Goal: Information Seeking & Learning: Understand process/instructions

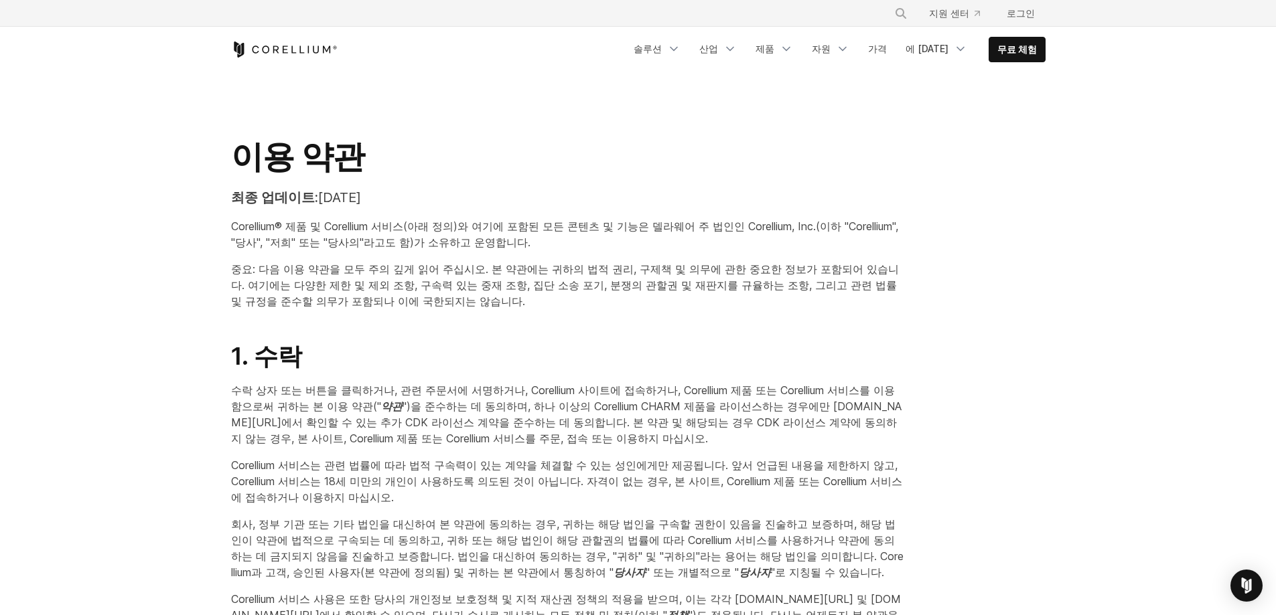
click at [660, 316] on div "이용 약관 최종 업데이트: [DATE] Corellium® 제품 및 Corellium 서비스(아래 정의)와 여기에 포함된 모든 콘텐츠 및 기능…" at bounding box center [568, 228] width 701 height 183
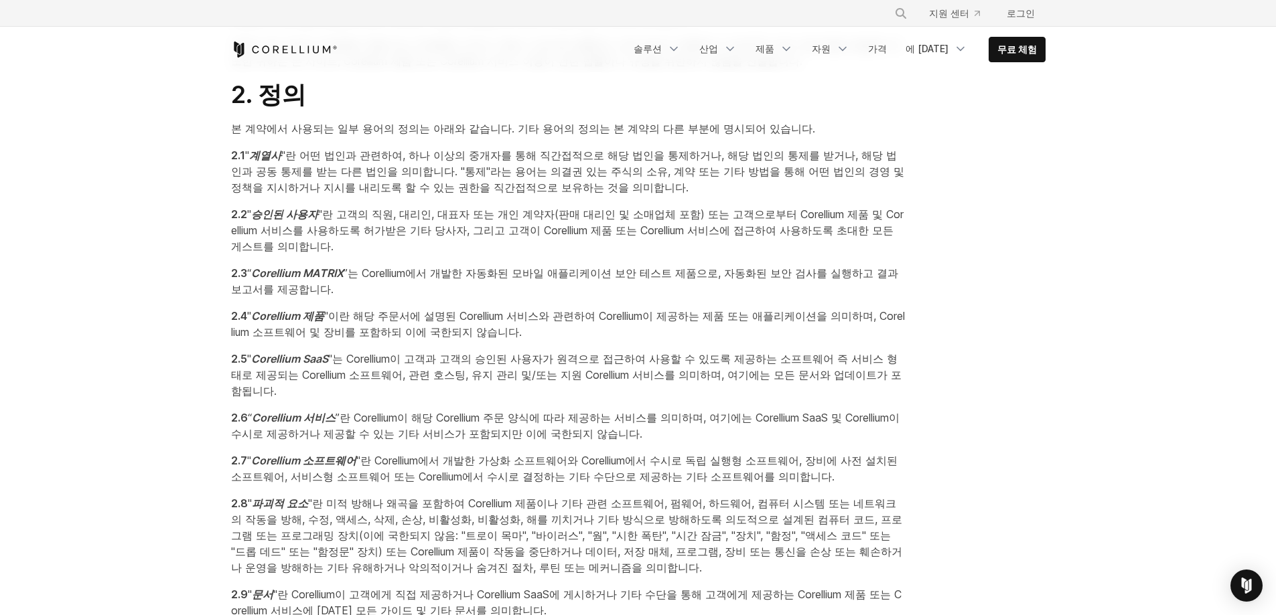
scroll to position [670, 0]
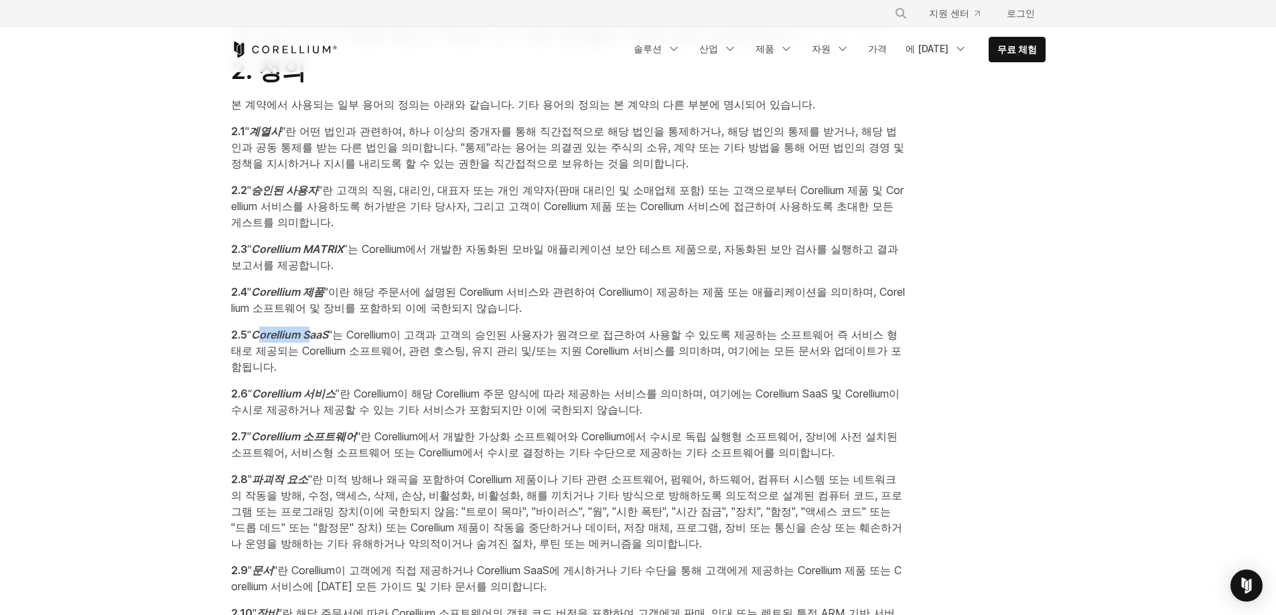
drag, startPoint x: 295, startPoint y: 330, endPoint x: 346, endPoint y: 329, distance: 50.9
click at [328, 329] on font "Corellium SaaS" at bounding box center [289, 334] width 77 height 13
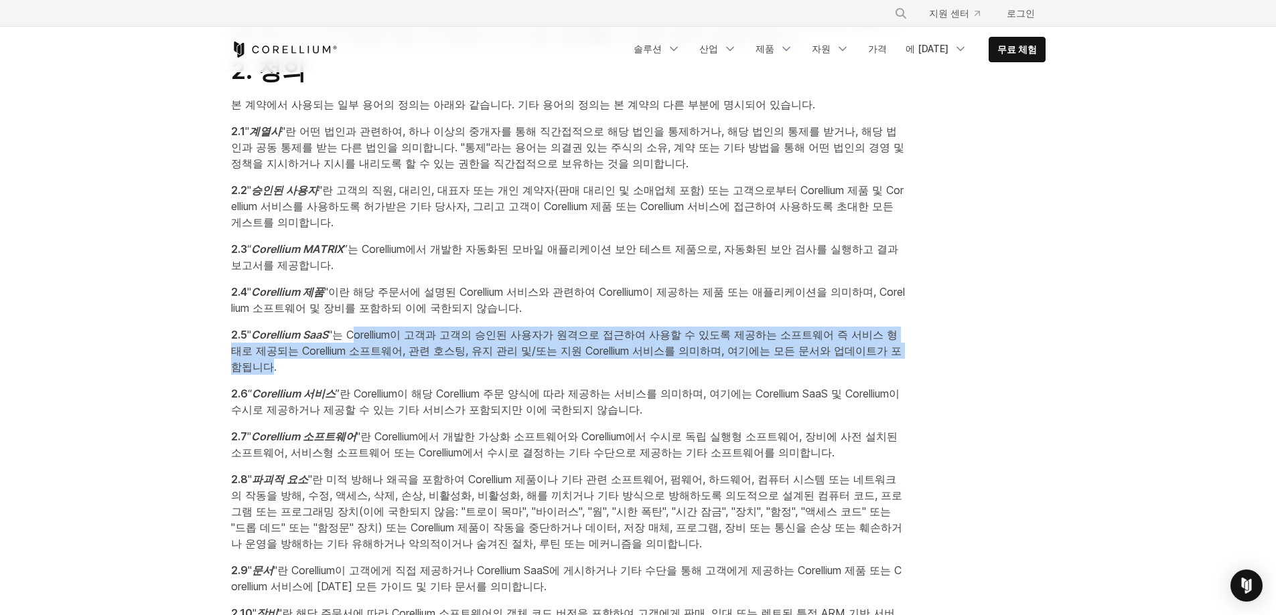
drag, startPoint x: 390, startPoint y: 330, endPoint x: 297, endPoint y: 363, distance: 98.1
click at [297, 363] on font ""는 Corellium이 고객과 고객의 승인된 사용자가 원격으로 접근하여 사용할 수 있도록 제공하는 소프트웨어 즉 서비스 형태로 제공되는 Co…" at bounding box center [566, 351] width 670 height 46
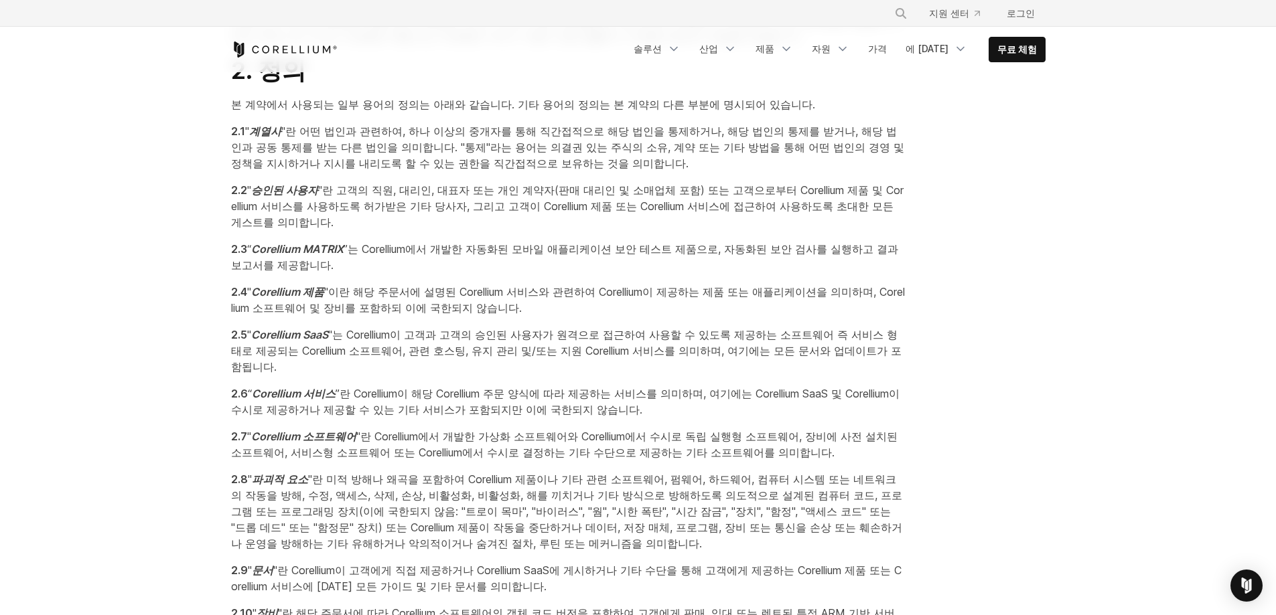
click at [307, 368] on font ""는 Corellium이 고객과 고객의 승인된 사용자가 원격으로 접근하여 사용할 수 있도록 제공하는 소프트웨어 즉 서비스 형태로 제공되는 Co…" at bounding box center [566, 351] width 670 height 46
click at [460, 337] on font ""는 Corellium이 고객과 고객의 승인된 사용자가 원격으로 접근하여 사용할 수 있도록 제공하는 소프트웨어 즉 서비스 형태로 제공되는 Co…" at bounding box center [566, 351] width 670 height 46
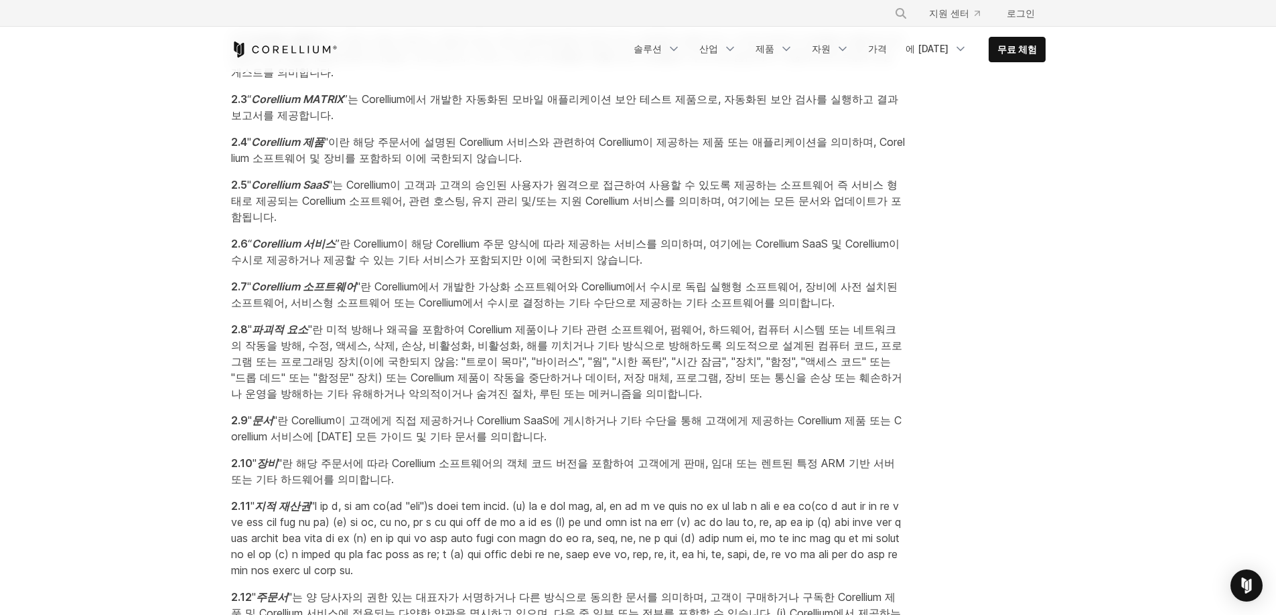
scroll to position [804, 0]
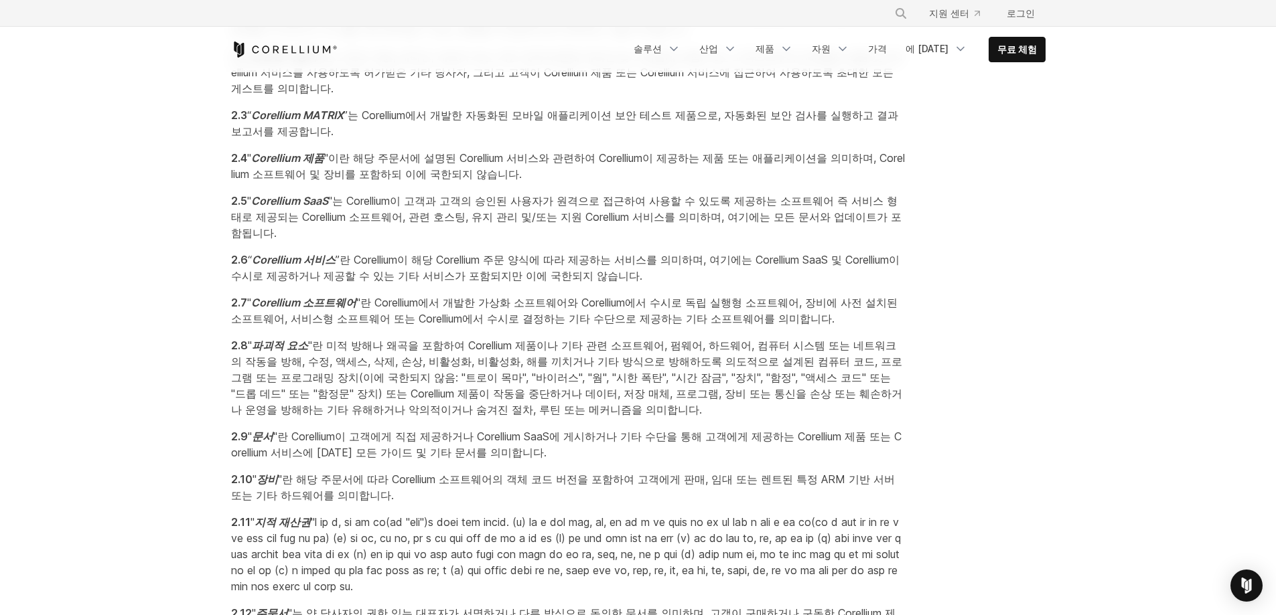
drag, startPoint x: 276, startPoint y: 342, endPoint x: 692, endPoint y: 411, distance: 422.1
click at [692, 411] on p "2.8 " 파괴적 요소 "란 미적 방해나 왜곡을 포함하여 Corellium 제품이나 기타 관련 소프트웨어, 펌웨어, 하드웨어, 컴퓨터 시스템 …" at bounding box center [568, 378] width 674 height 80
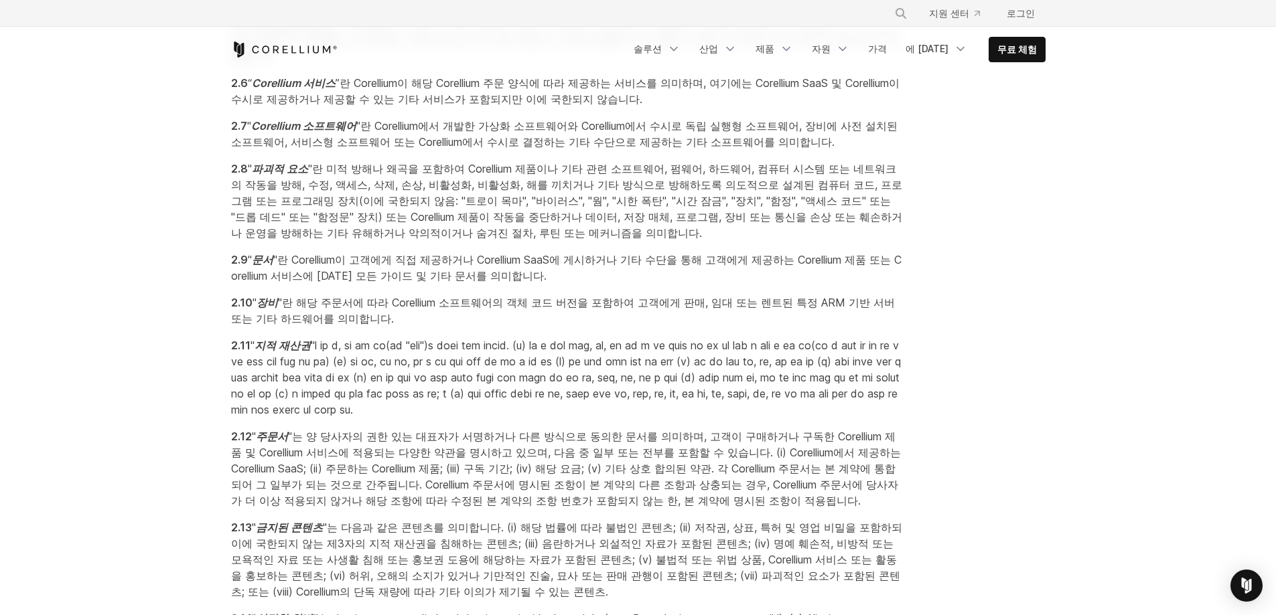
scroll to position [1005, 0]
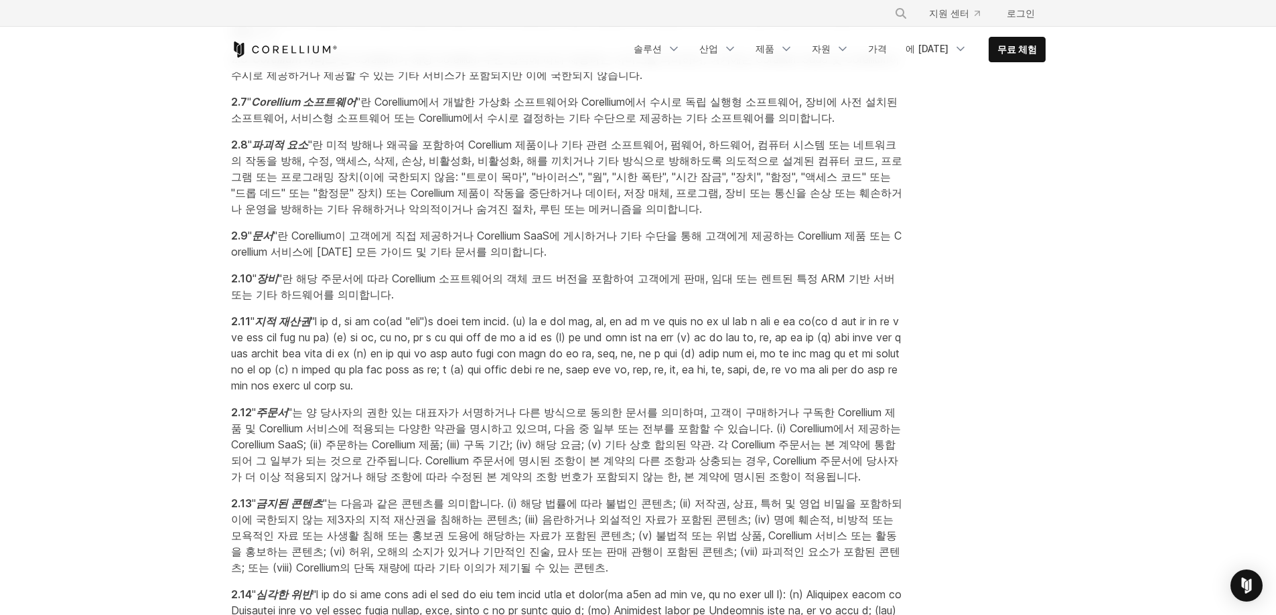
click at [271, 362] on p "2.11 " 지적 재산권" at bounding box center [568, 353] width 674 height 80
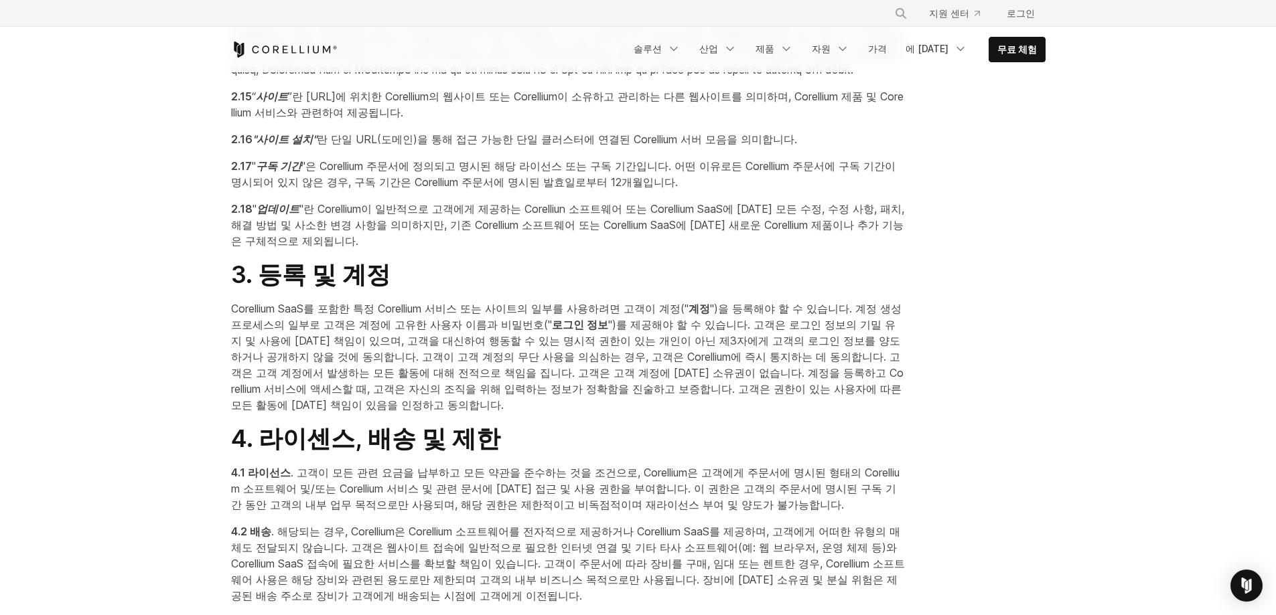
scroll to position [1741, 0]
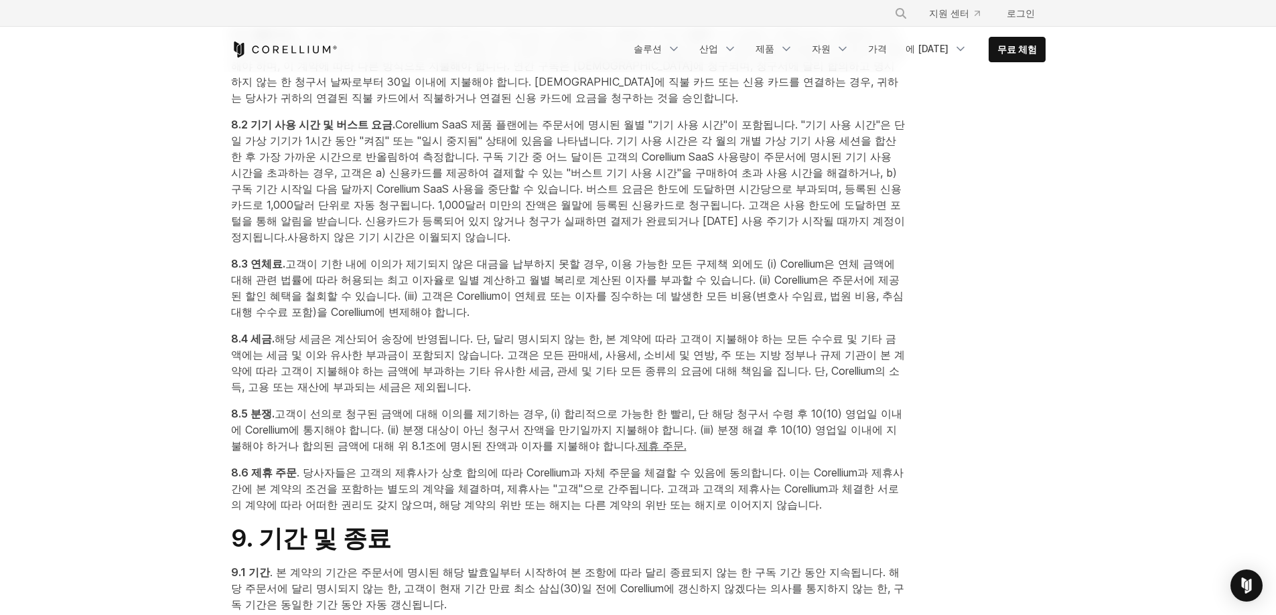
scroll to position [3282, 0]
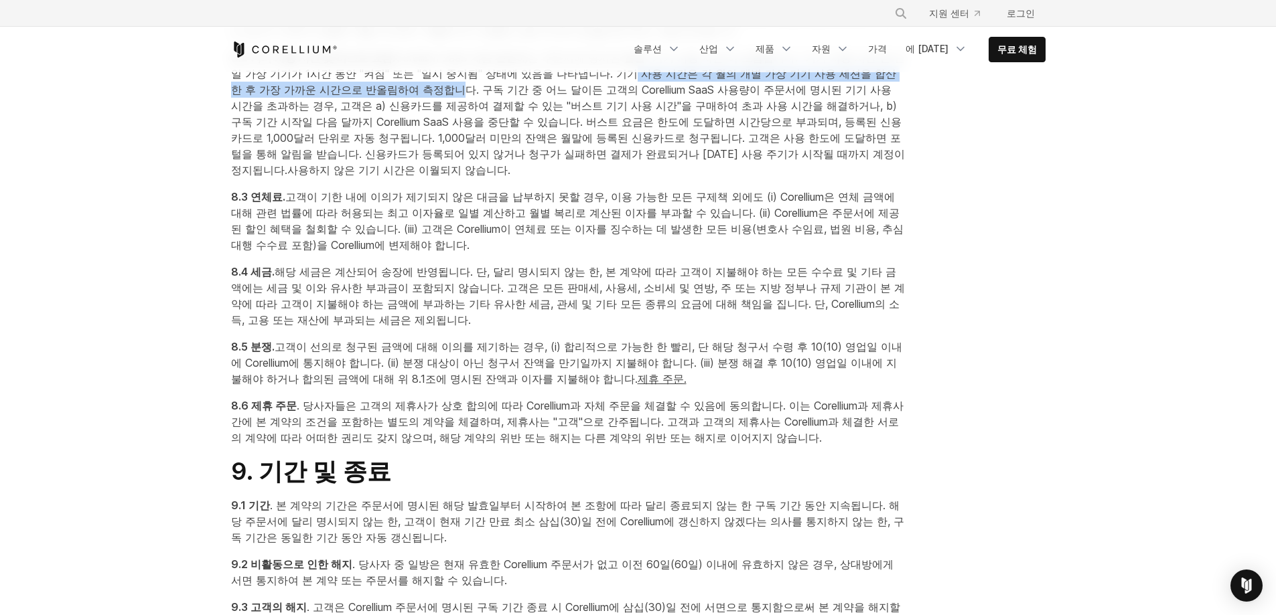
drag, startPoint x: 626, startPoint y: 220, endPoint x: 444, endPoint y: 232, distance: 182.6
click at [444, 129] on font "Corellium SaaS 제품 플랜에는 주문서에 명시된 월별 "기기 사용 시간"이 포함됩니다. "기기 사용 시간"은 단일 가상 기기가 1시간…" at bounding box center [568, 90] width 674 height 78
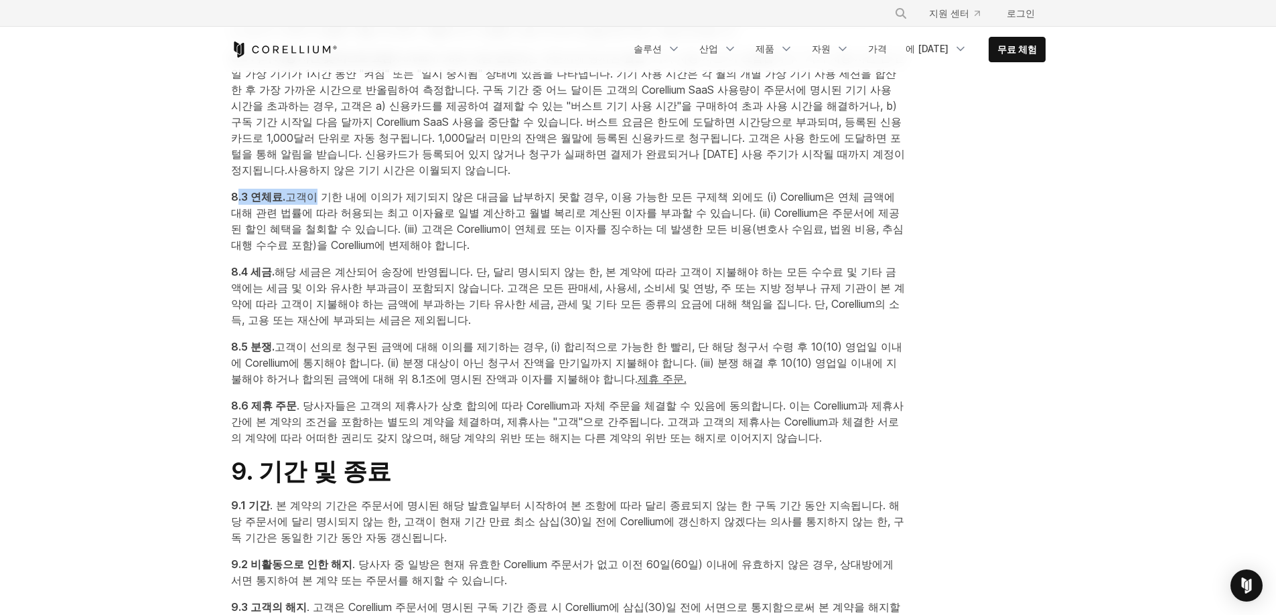
drag, startPoint x: 236, startPoint y: 346, endPoint x: 301, endPoint y: 346, distance: 65.0
click at [301, 253] on p "8.3 연체료. 고객이 기한 내에 이의가 제기되지 않은 대금을 납부하지 못할 경우, 이용 가능한 모든 구제책 외에도 (i) Corellium은…" at bounding box center [568, 221] width 674 height 64
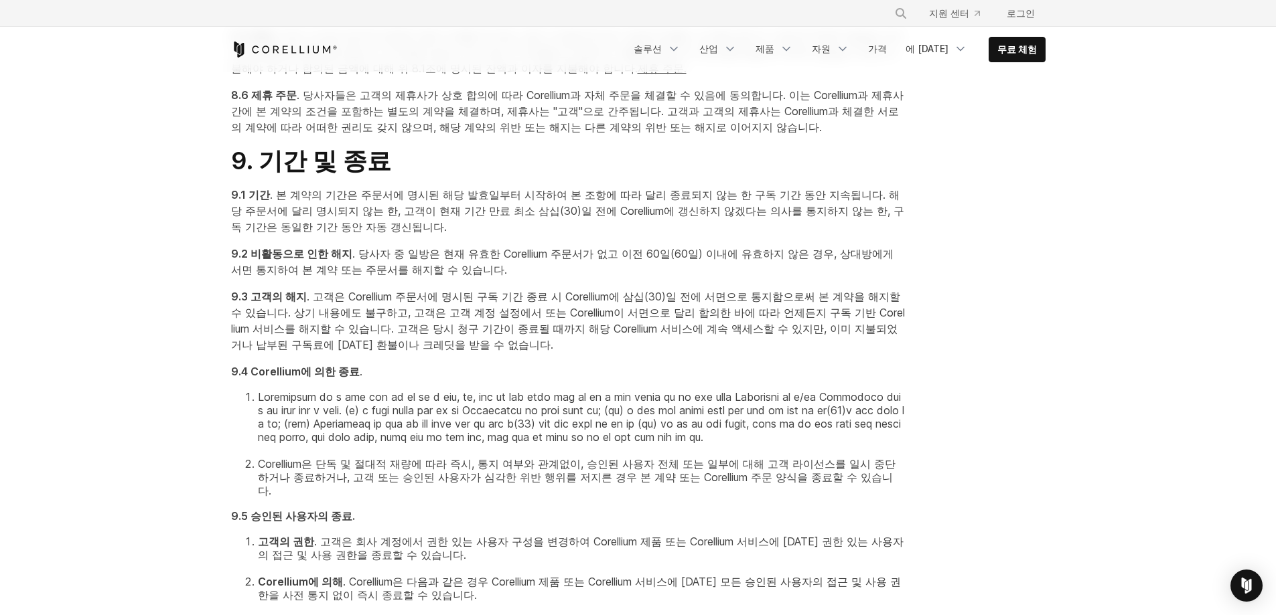
scroll to position [3616, 0]
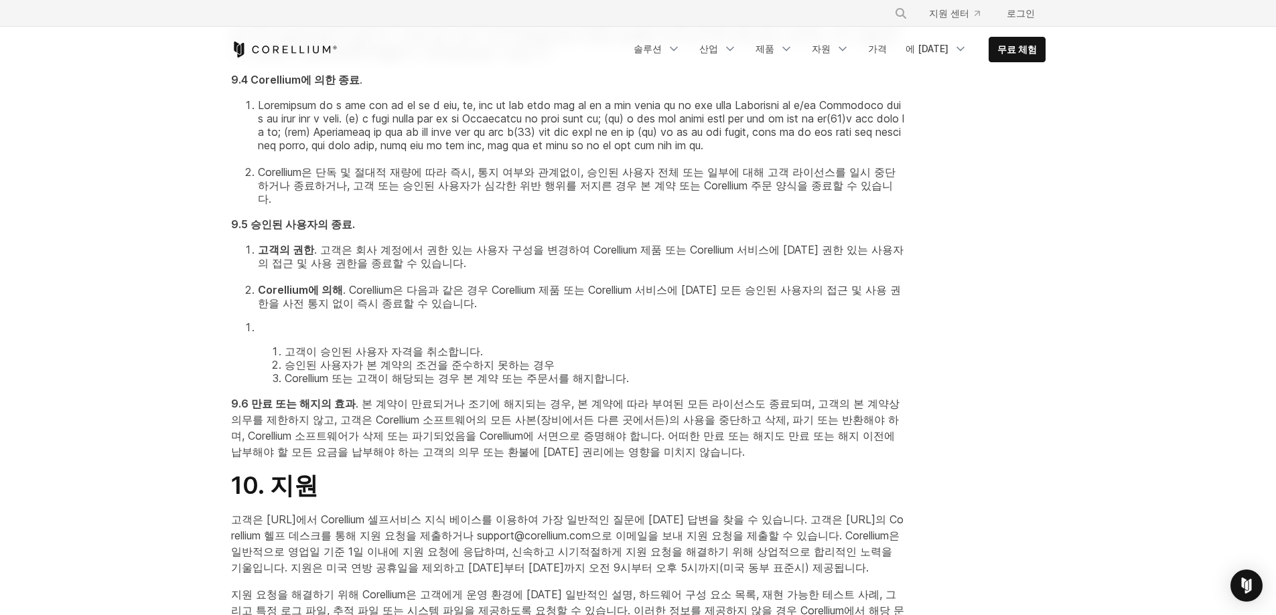
scroll to position [3951, 0]
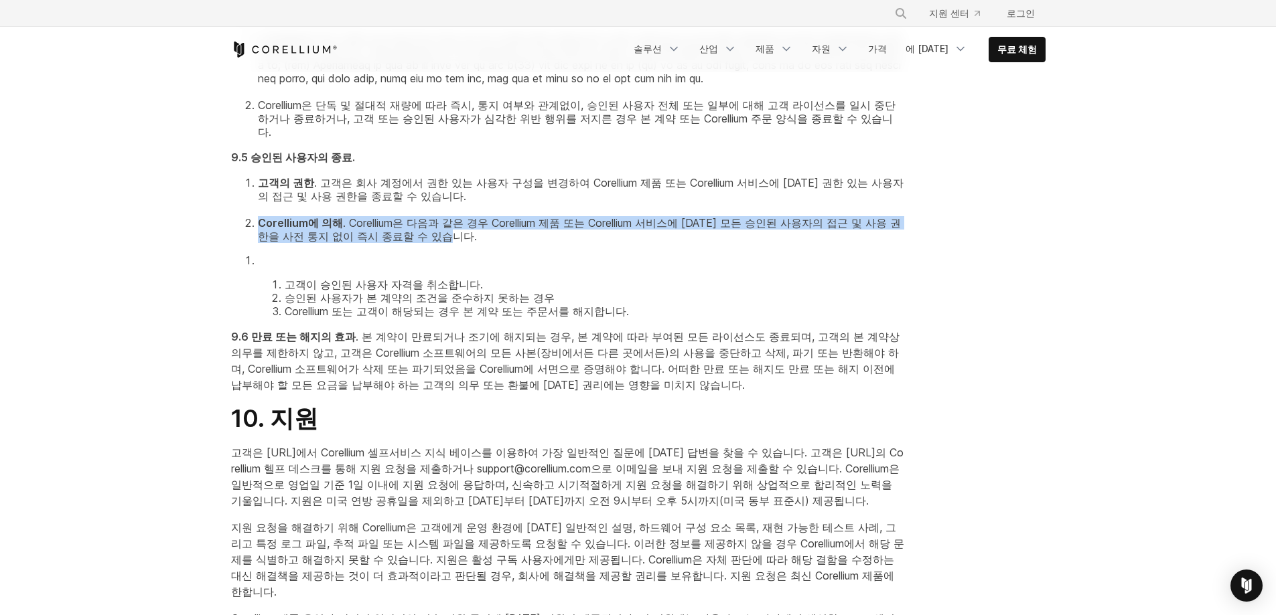
drag, startPoint x: 240, startPoint y: 393, endPoint x: 474, endPoint y: 404, distance: 234.0
click at [474, 243] on ol "고객의 권한 . 고객은 회사 계정에서 권한 있는 사용자 구성을 변경하여 Corellium 제품 또는 Corellium 서비스에 [DATE] 권…" at bounding box center [568, 209] width 674 height 67
click at [755, 243] on li "Corellium에 의해 . Corellium은 다음과 같은 경우 Corellium 제품 또는 Corellium 서비스에 [DATE] 모든 승…" at bounding box center [582, 229] width 648 height 27
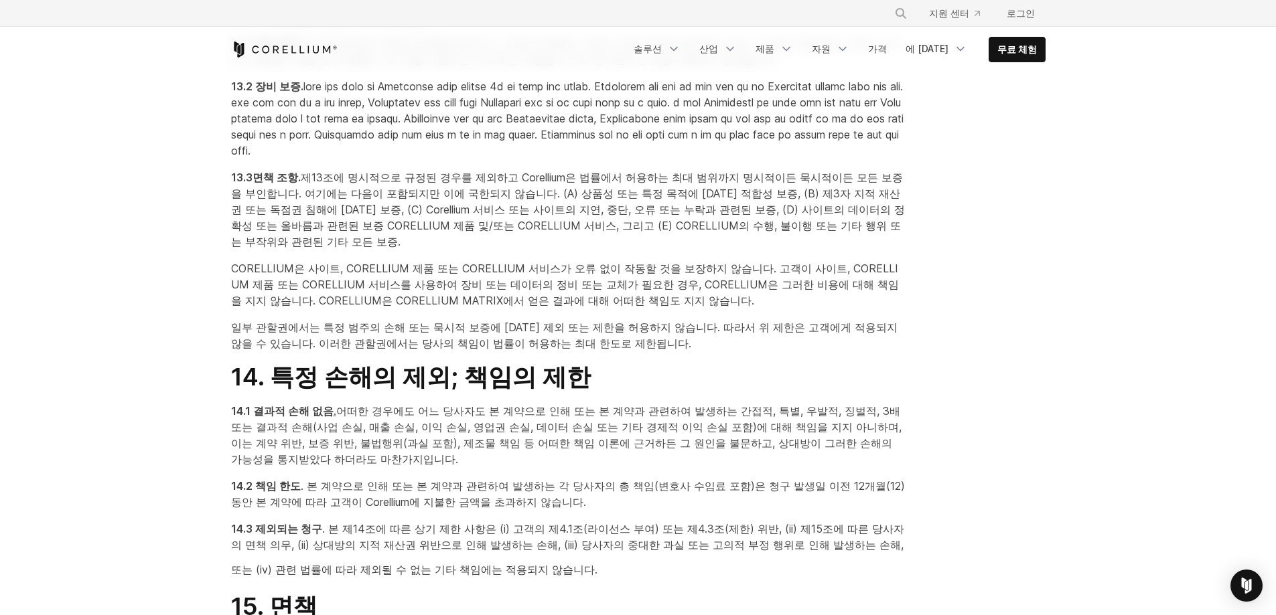
scroll to position [5090, 0]
drag, startPoint x: 311, startPoint y: 271, endPoint x: 696, endPoint y: 275, distance: 385.8
click at [696, 156] on font at bounding box center [567, 117] width 672 height 78
click at [709, 156] on font at bounding box center [567, 117] width 672 height 78
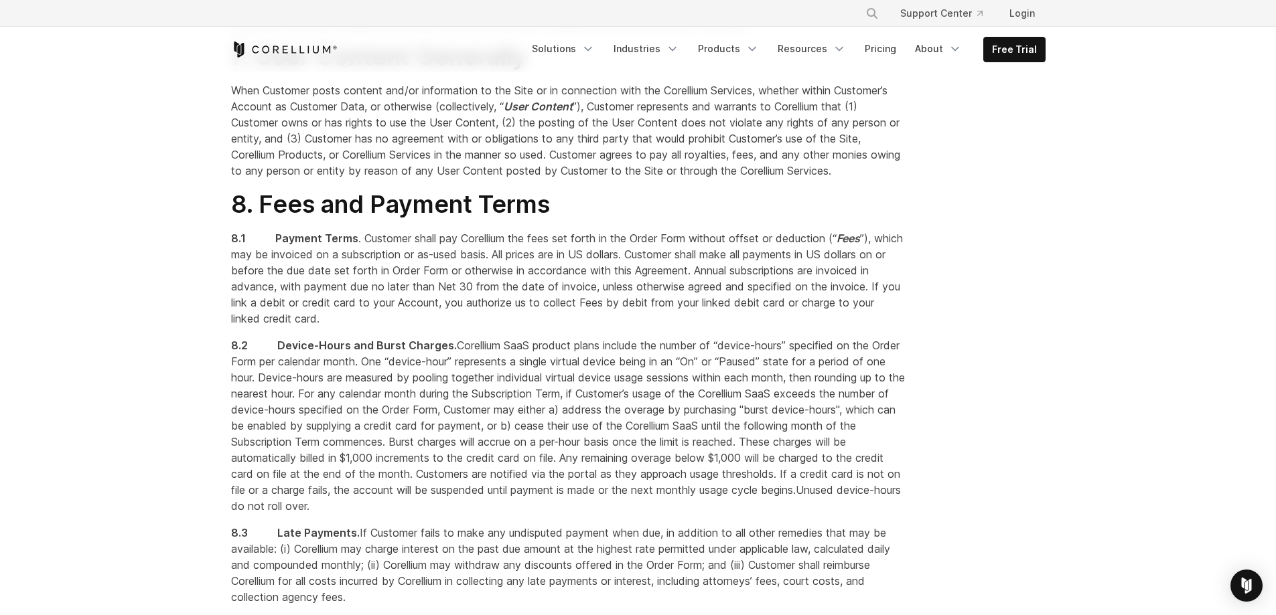
scroll to position [3828, 0]
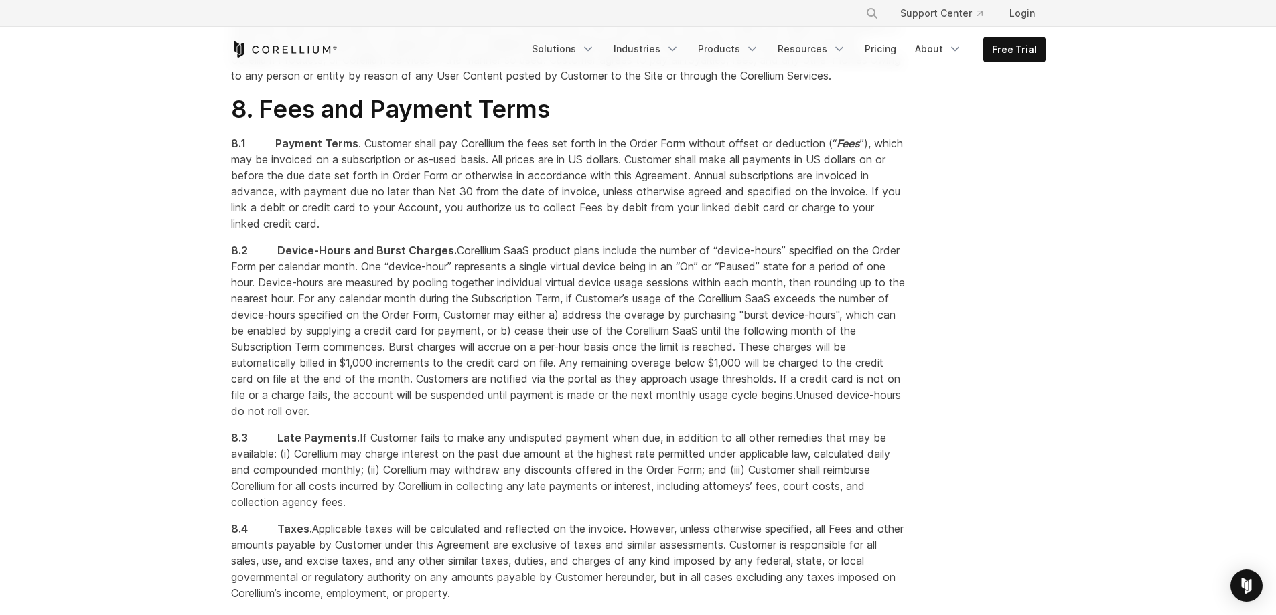
click at [398, 342] on span "Corellium SaaS product plans include the number of “device-hours” specified on …" at bounding box center [568, 299] width 674 height 110
click at [623, 324] on span "Corellium SaaS product plans include the number of “device-hours” specified on …" at bounding box center [568, 299] width 674 height 110
drag, startPoint x: 247, startPoint y: 319, endPoint x: 484, endPoint y: 317, distance: 237.1
click at [484, 317] on p "8.2 Device-Hours and Burst Charges. Corellium SaaS product plans include the nu…" at bounding box center [568, 330] width 674 height 177
click at [498, 326] on span "Corellium SaaS product plans include the number of “device-hours” specified on …" at bounding box center [568, 299] width 674 height 110
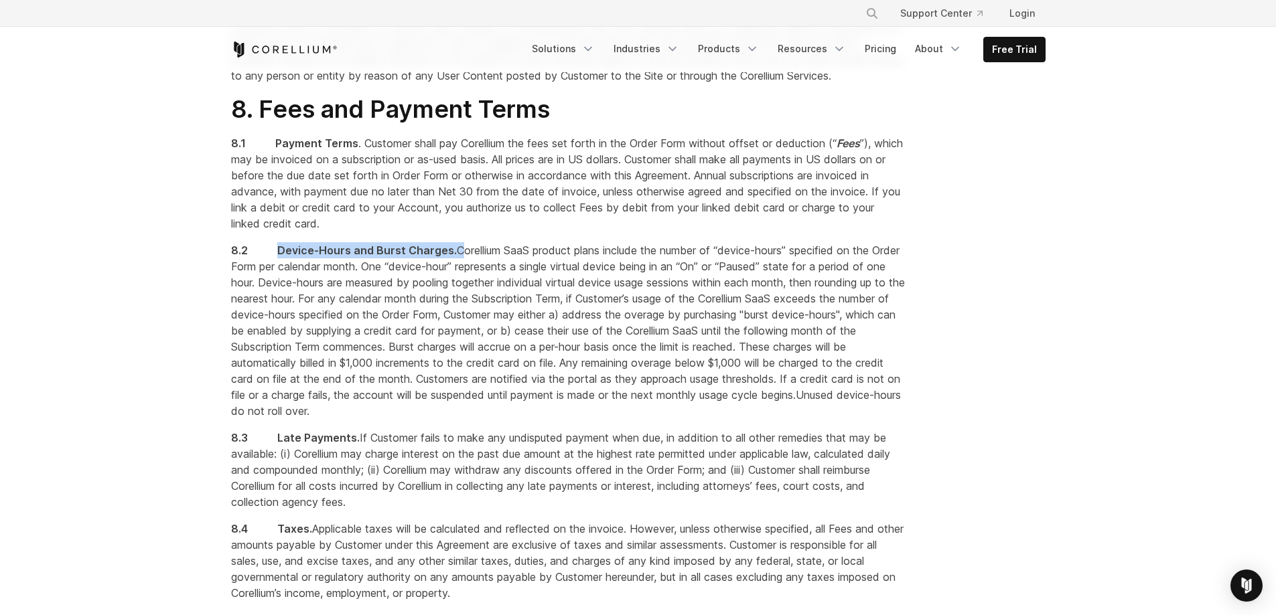
drag, startPoint x: 276, startPoint y: 315, endPoint x: 453, endPoint y: 315, distance: 176.8
click at [453, 315] on p "8.2 Device-Hours and Burst Charges. Corellium SaaS product plans include the nu…" at bounding box center [568, 330] width 674 height 177
click at [459, 317] on span "Corellium SaaS product plans include the number of “device-hours” specified on …" at bounding box center [568, 299] width 674 height 110
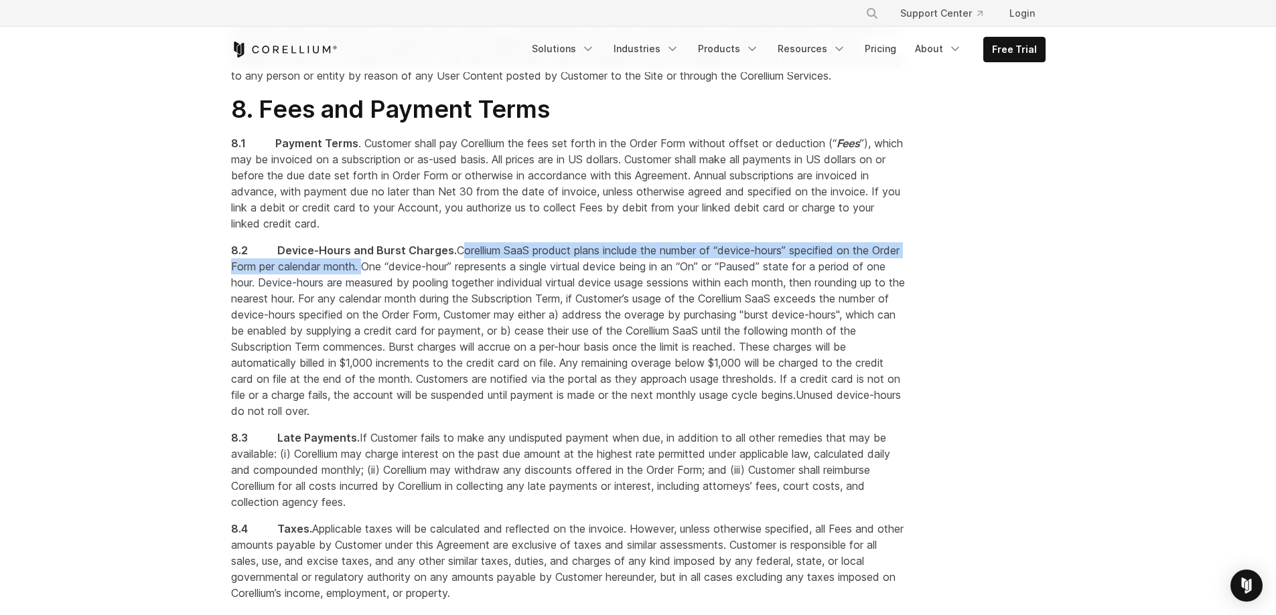
drag, startPoint x: 454, startPoint y: 315, endPoint x: 393, endPoint y: 335, distance: 64.2
click at [393, 335] on span "Corellium SaaS product plans include the number of “device-hours” specified on …" at bounding box center [568, 299] width 674 height 110
copy span "Corellium SaaS product plans include the number of “device-hours” specified on …"
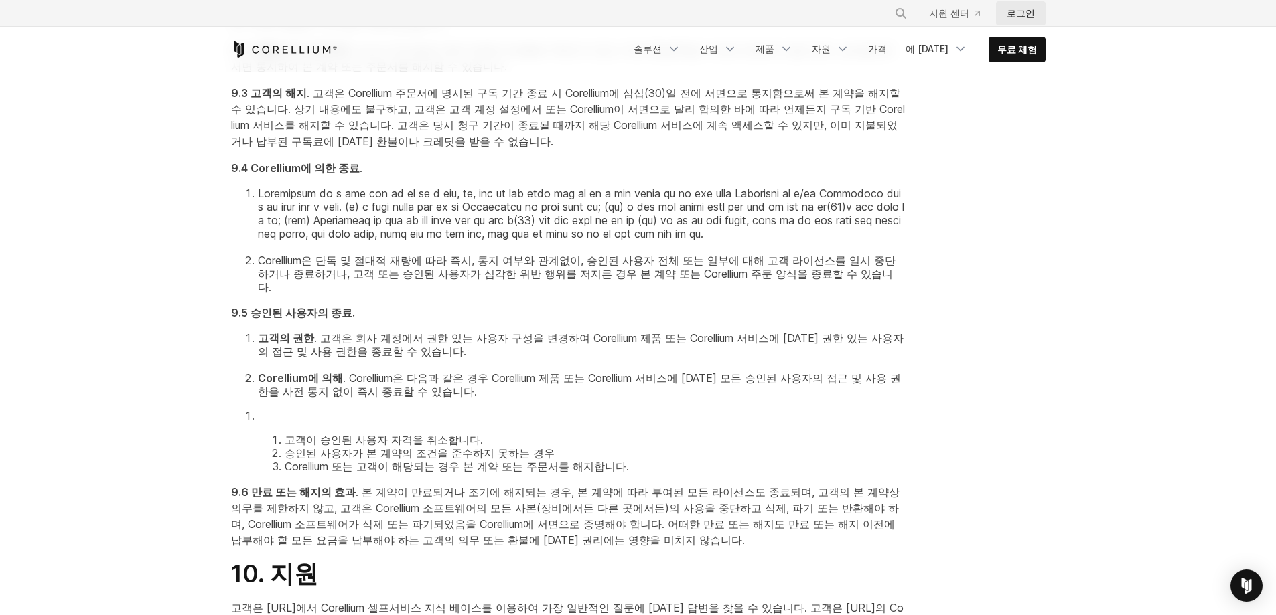
scroll to position [3201, 0]
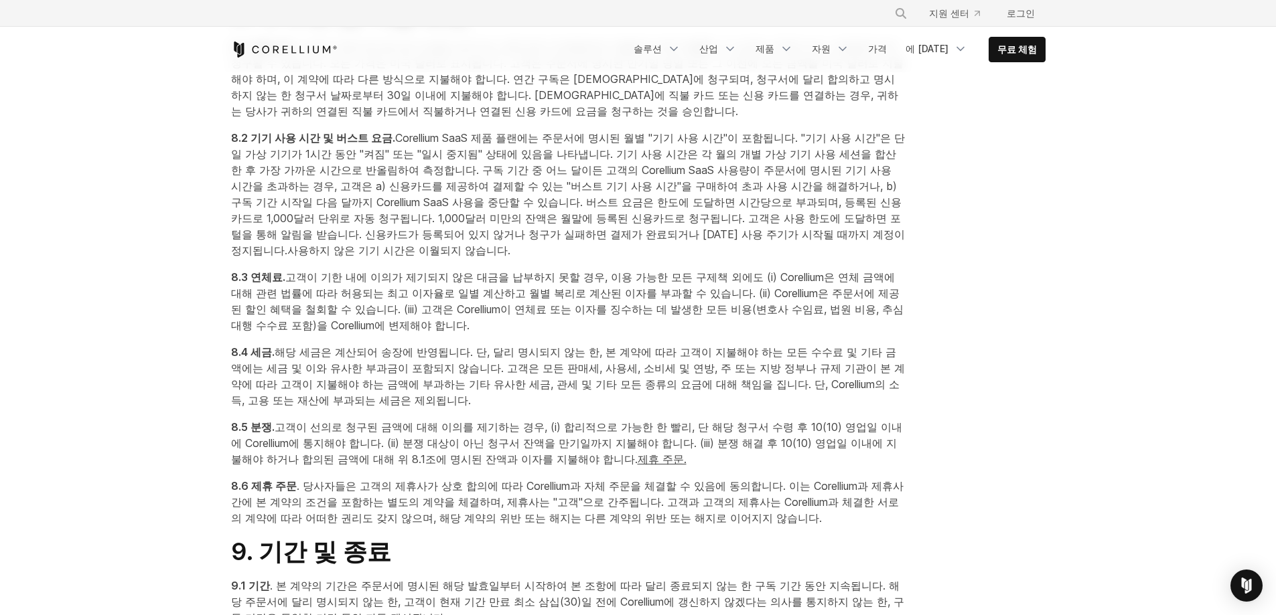
click at [689, 209] on font "Corellium SaaS 제품 플랜에는 주문서에 명시된 월별 "기기 사용 시간"이 포함됩니다. "기기 사용 시간"은 단일 가상 기기가 1시간…" at bounding box center [568, 170] width 674 height 78
click at [641, 209] on font "Corellium SaaS 제품 플랜에는 주문서에 명시된 월별 "기기 사용 시간"이 포함됩니다. "기기 사용 시간"은 단일 가상 기기가 1시간…" at bounding box center [568, 170] width 674 height 78
drag, startPoint x: 404, startPoint y: 283, endPoint x: 804, endPoint y: 281, distance: 399.8
click at [804, 209] on font "Corellium SaaS 제품 플랜에는 주문서에 명시된 월별 "기기 사용 시간"이 포함됩니다. "기기 사용 시간"은 단일 가상 기기가 1시간…" at bounding box center [568, 170] width 674 height 78
click at [806, 209] on font "Corellium SaaS 제품 플랜에는 주문서에 명시된 월별 "기기 사용 시간"이 포함됩니다. "기기 사용 시간"은 단일 가상 기기가 1시간…" at bounding box center [568, 170] width 674 height 78
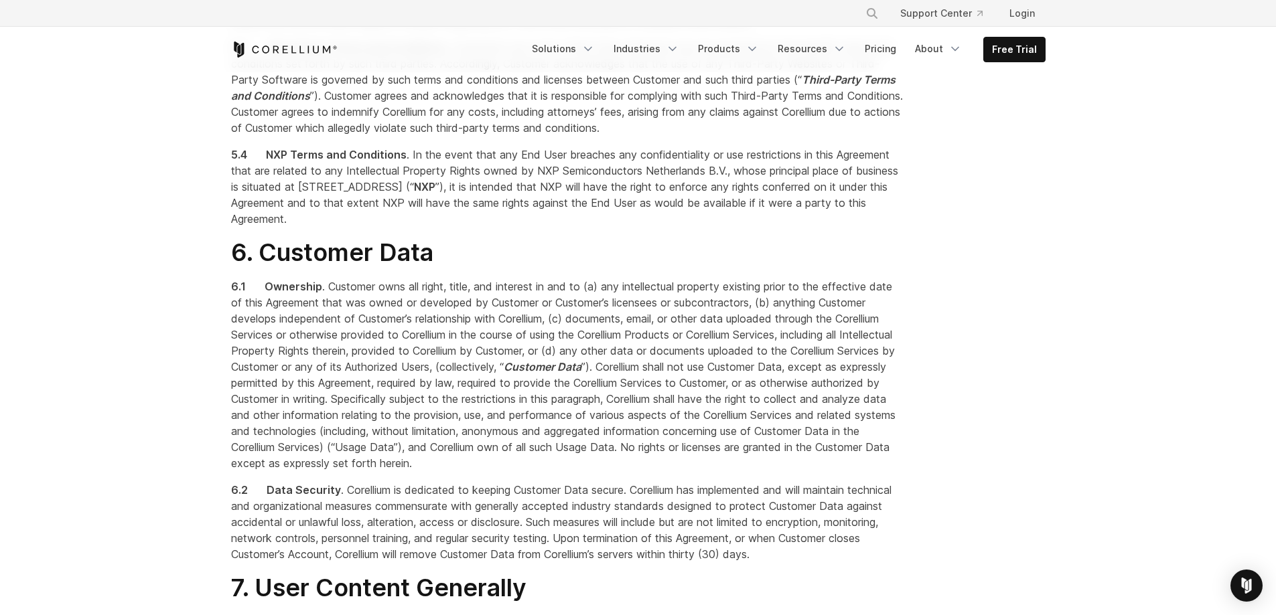
scroll to position [3828, 0]
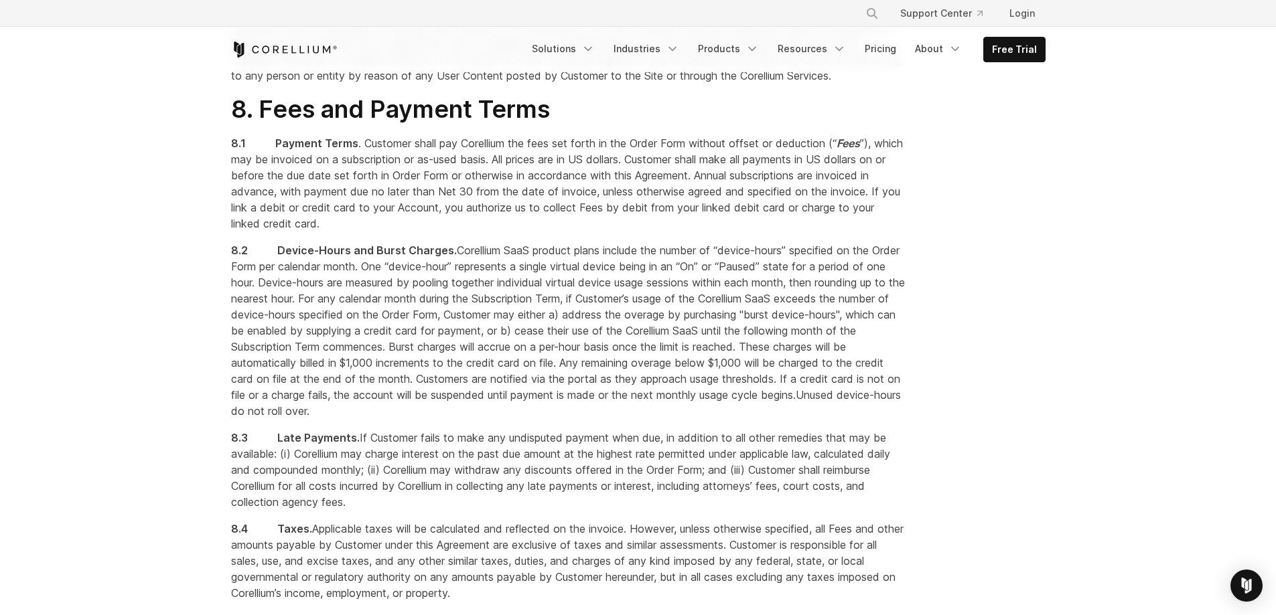
click at [813, 313] on span "Corellium SaaS product plans include the number of “device-hours” specified on …" at bounding box center [568, 299] width 674 height 110
click at [475, 329] on span "Corellium SaaS product plans include the number of “device-hours” specified on …" at bounding box center [568, 299] width 674 height 110
drag, startPoint x: 396, startPoint y: 334, endPoint x: 642, endPoint y: 334, distance: 245.8
click at [642, 334] on span "Corellium SaaS product plans include the number of “device-hours” specified on …" at bounding box center [568, 299] width 674 height 110
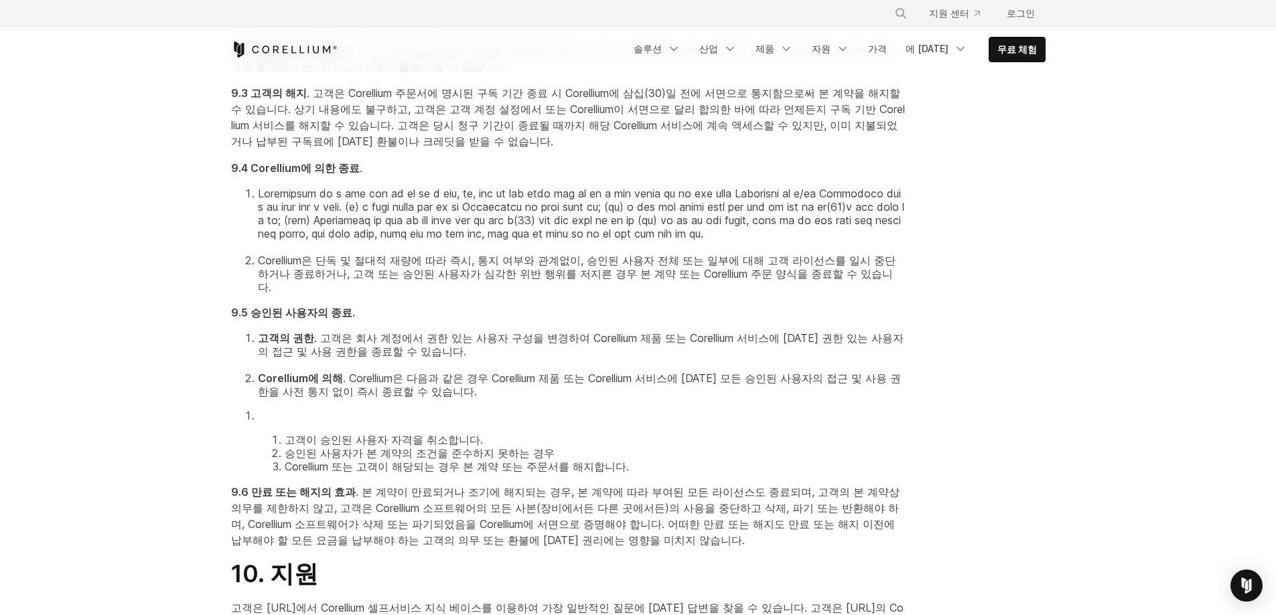
scroll to position [3201, 0]
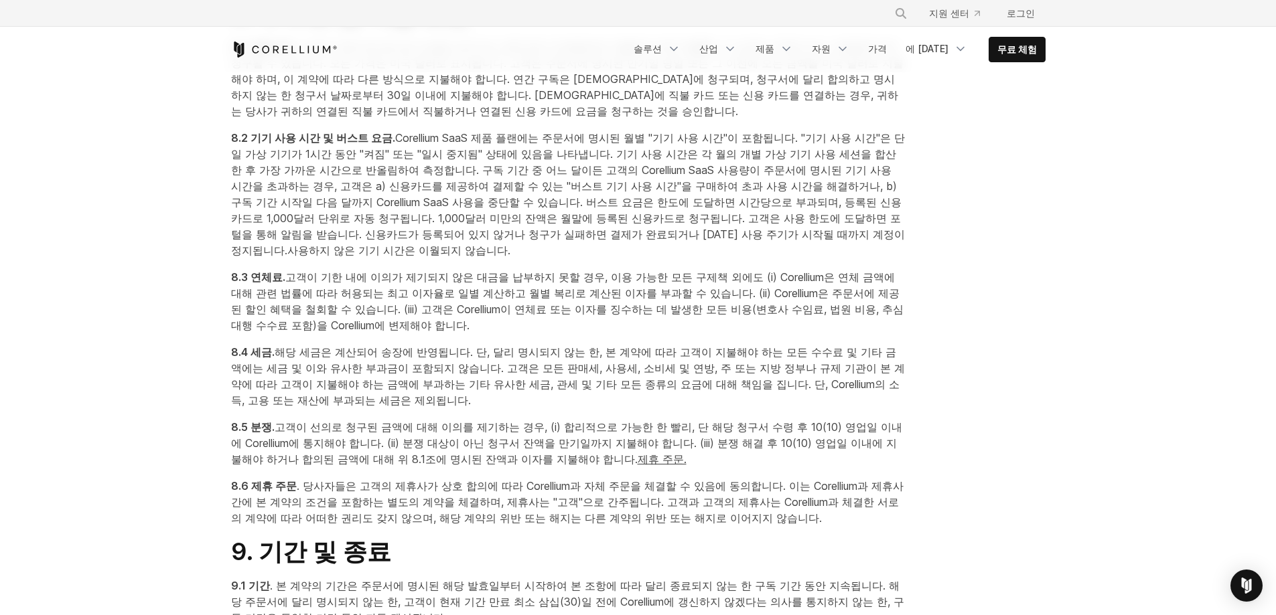
click at [871, 209] on font "Corellium SaaS 제품 플랜에는 주문서에 명시된 월별 "기기 사용 시간"이 포함됩니다. "기기 사용 시간"은 단일 가상 기기가 1시간…" at bounding box center [568, 170] width 674 height 78
click at [392, 209] on font "Corellium SaaS 제품 플랜에는 주문서에 명시된 월별 "기기 사용 시간"이 포함됩니다. "기기 사용 시간"은 단일 가상 기기가 1시간…" at bounding box center [568, 170] width 674 height 78
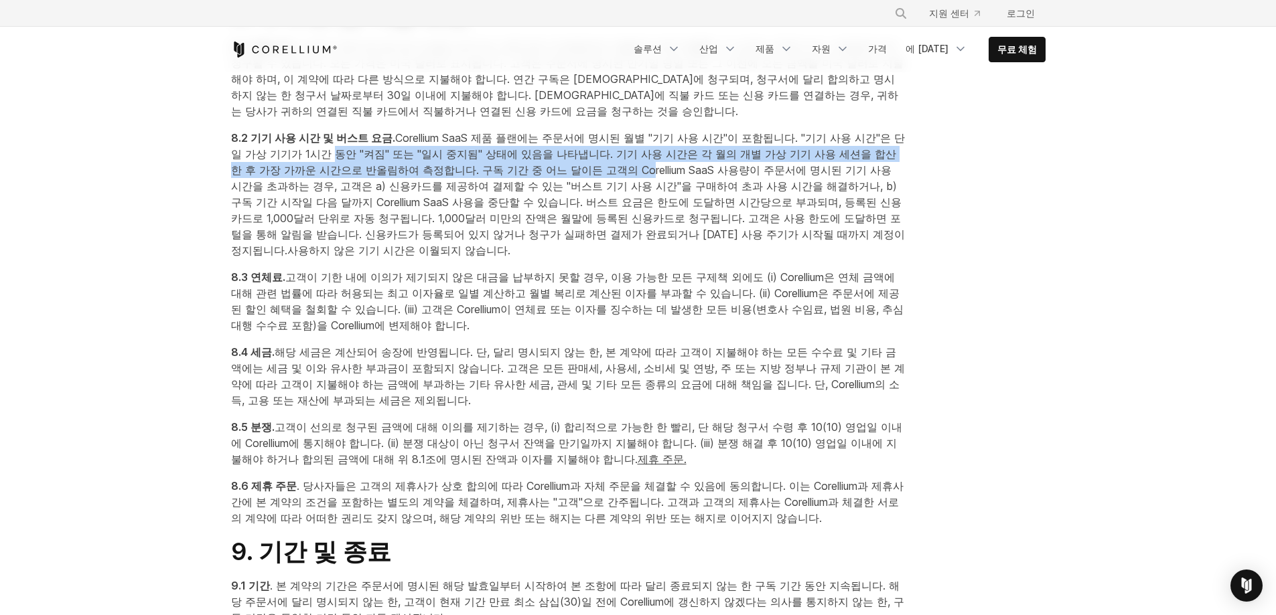
drag, startPoint x: 351, startPoint y: 304, endPoint x: 636, endPoint y: 310, distance: 285.4
click at [636, 209] on font "Corellium SaaS 제품 플랜에는 주문서에 명시된 월별 "기기 사용 시간"이 포함됩니다. "기기 사용 시간"은 단일 가상 기기가 1시간…" at bounding box center [568, 170] width 674 height 78
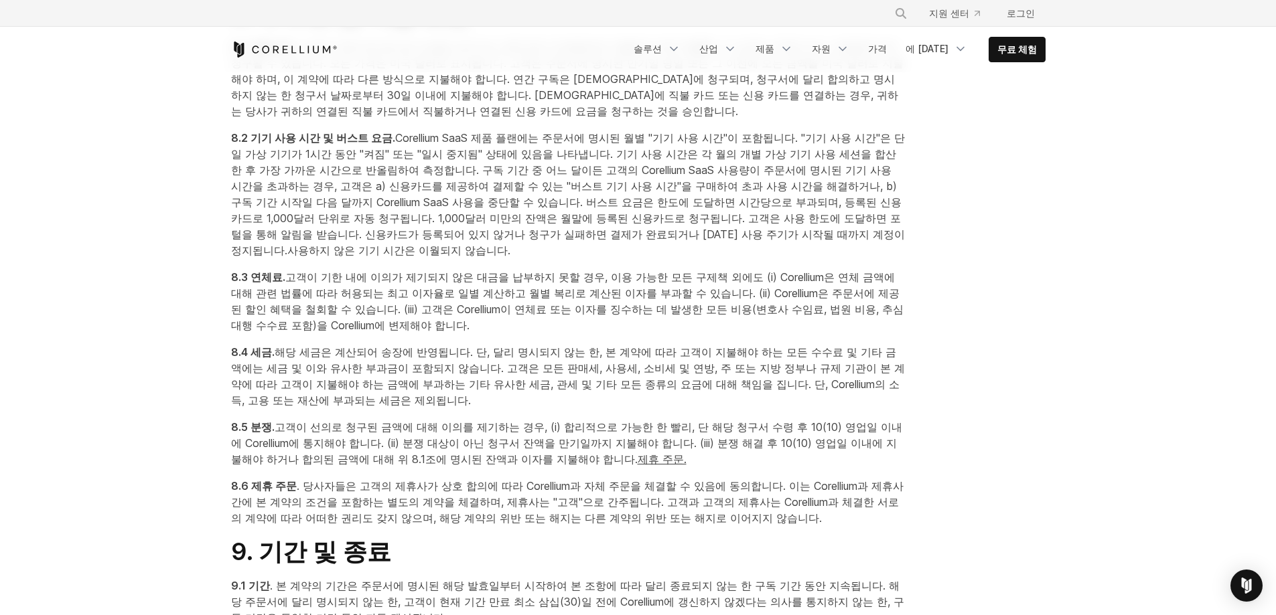
click at [739, 209] on font "Corellium SaaS 제품 플랜에는 주문서에 명시된 월별 "기기 사용 시간"이 포함됩니다. "기기 사용 시간"은 단일 가상 기기가 1시간…" at bounding box center [568, 170] width 674 height 78
drag, startPoint x: 648, startPoint y: 301, endPoint x: 761, endPoint y: 300, distance: 113.2
click at [761, 209] on font "Corellium SaaS 제품 플랜에는 주문서에 명시된 월별 "기기 사용 시간"이 포함됩니다. "기기 사용 시간"은 단일 가상 기기가 1시간…" at bounding box center [568, 170] width 674 height 78
click at [491, 209] on font "Corellium SaaS 제품 플랜에는 주문서에 명시된 월별 "기기 사용 시간"이 포함됩니다. "기기 사용 시간"은 단일 가상 기기가 1시간…" at bounding box center [568, 170] width 674 height 78
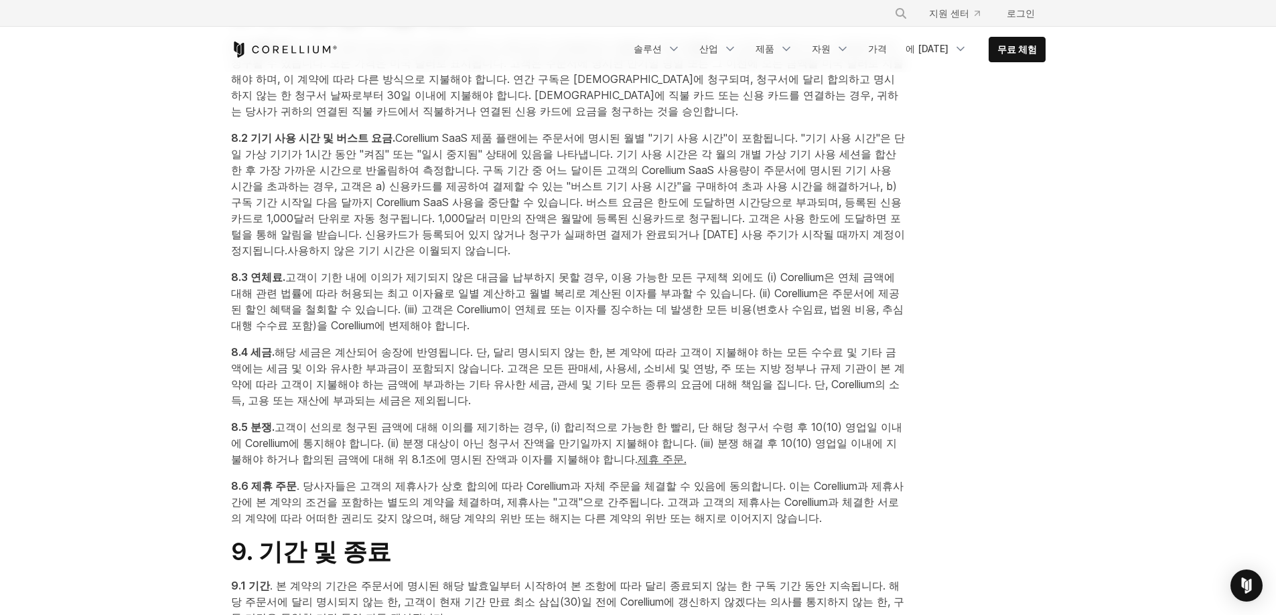
click at [548, 209] on font "Corellium SaaS 제품 플랜에는 주문서에 명시된 월별 "기기 사용 시간"이 포함됩니다. "기기 사용 시간"은 단일 가상 기기가 1시간…" at bounding box center [568, 170] width 674 height 78
drag, startPoint x: 229, startPoint y: 301, endPoint x: 532, endPoint y: 297, distance: 303.4
click at [532, 209] on font "Corellium SaaS 제품 플랜에는 주문서에 명시된 월별 "기기 사용 시간"이 포함됩니다. "기기 사용 시간"은 단일 가상 기기가 1시간…" at bounding box center [568, 170] width 674 height 78
drag, startPoint x: 634, startPoint y: 299, endPoint x: 805, endPoint y: 301, distance: 171.4
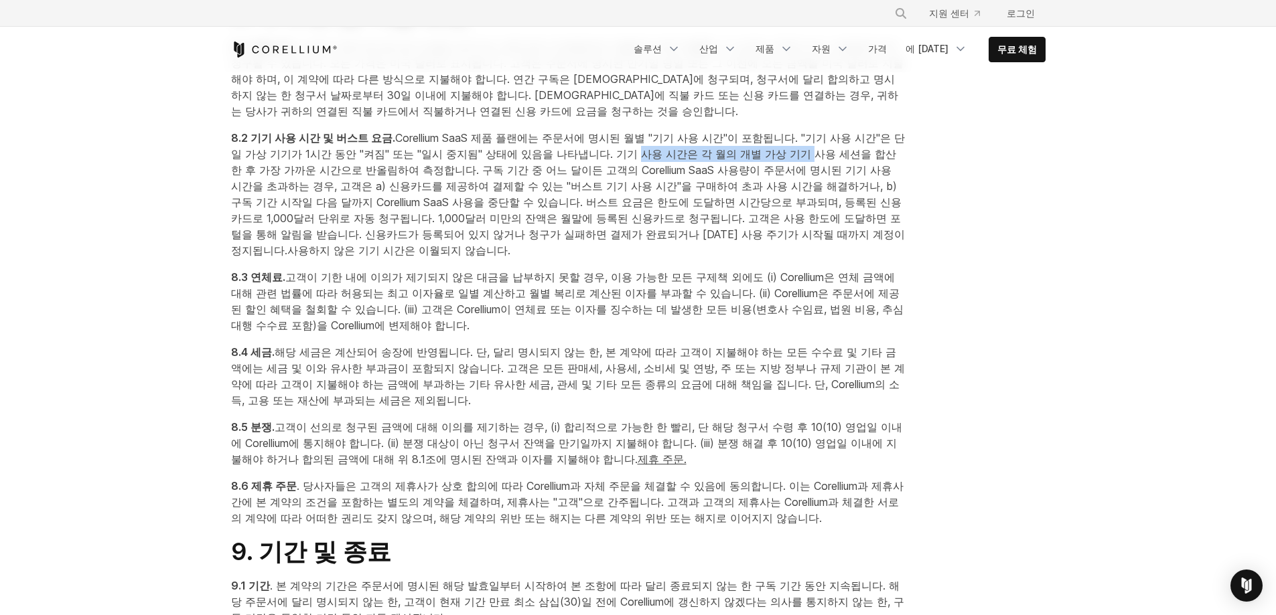
click at [805, 209] on font "Corellium SaaS 제품 플랜에는 주문서에 명시된 월별 "기기 사용 시간"이 포함됩니다. "기기 사용 시간"은 단일 가상 기기가 1시간…" at bounding box center [568, 170] width 674 height 78
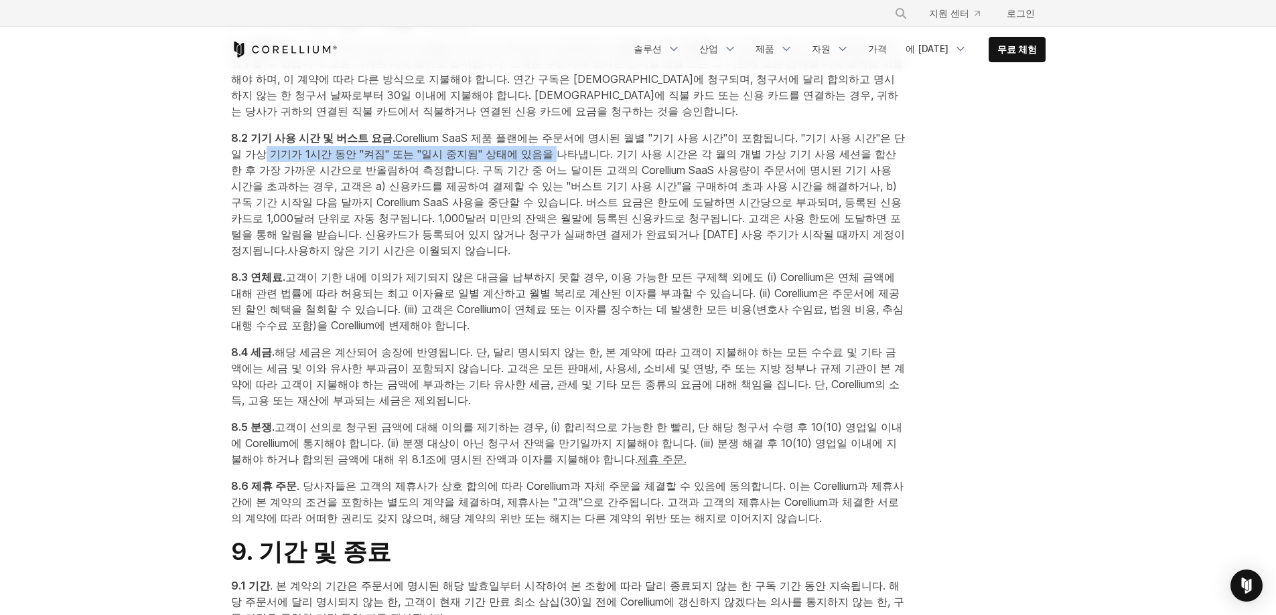
drag, startPoint x: 390, startPoint y: 297, endPoint x: 549, endPoint y: 299, distance: 158.7
click at [549, 209] on font "Corellium SaaS 제품 플랜에는 주문서에 명시된 월별 "기기 사용 시간"이 포함됩니다. "기기 사용 시간"은 단일 가상 기기가 1시간…" at bounding box center [568, 170] width 674 height 78
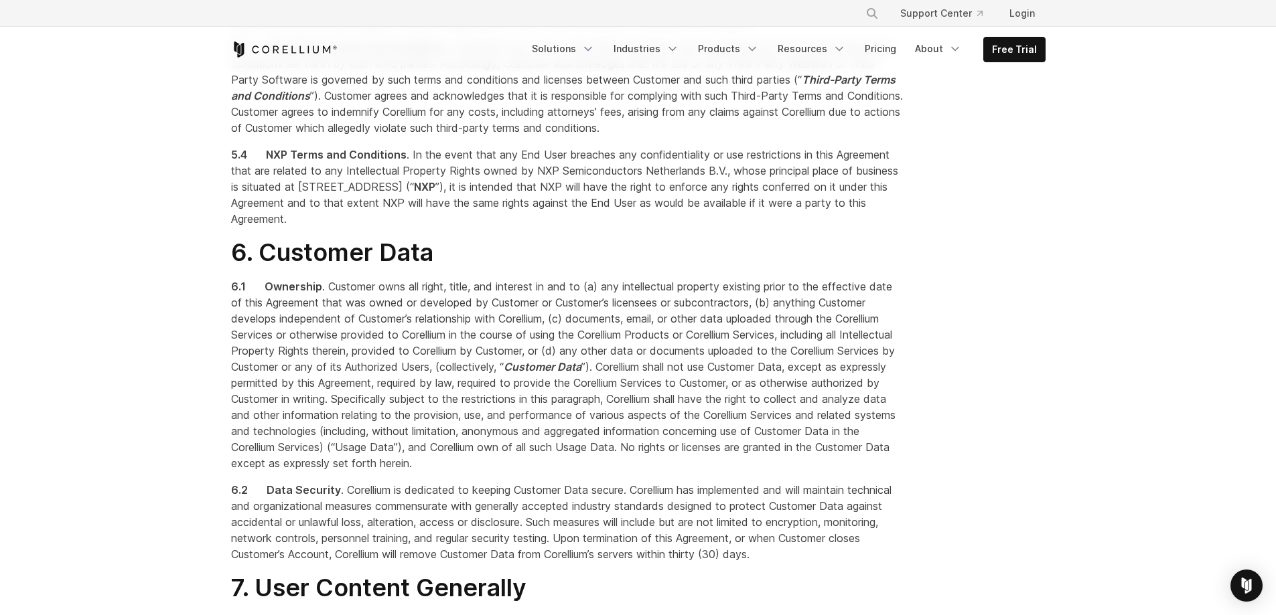
scroll to position [3828, 0]
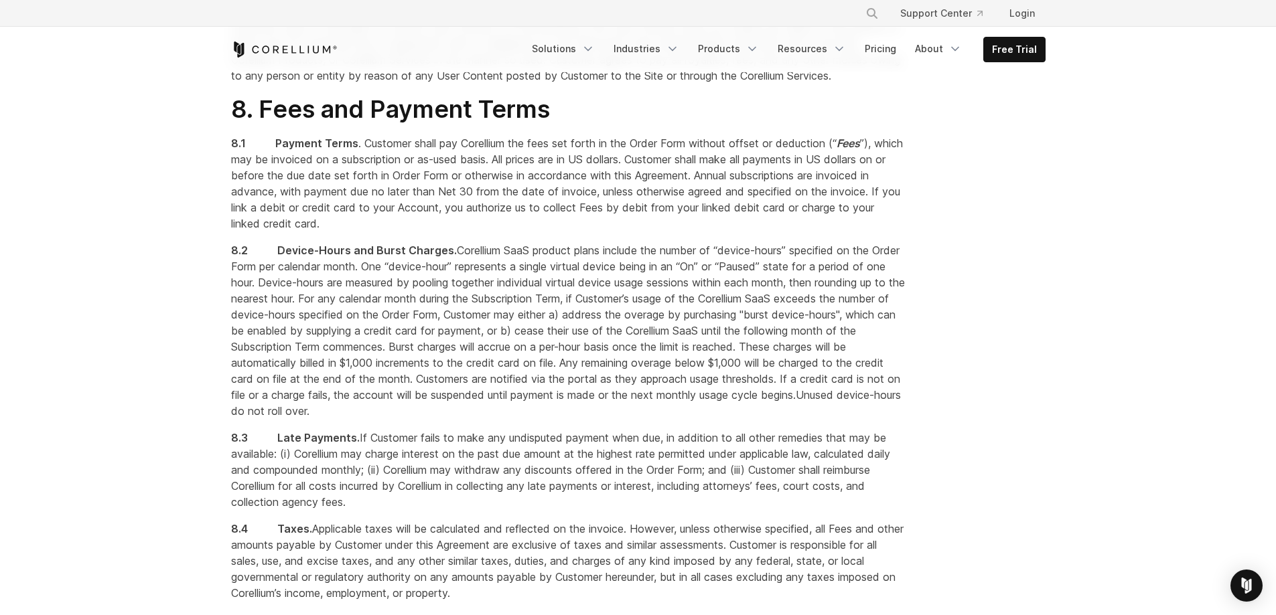
click at [496, 224] on span ". Customer shall pay Corellium the fees set forth in the Order Form without off…" at bounding box center [567, 184] width 672 height 94
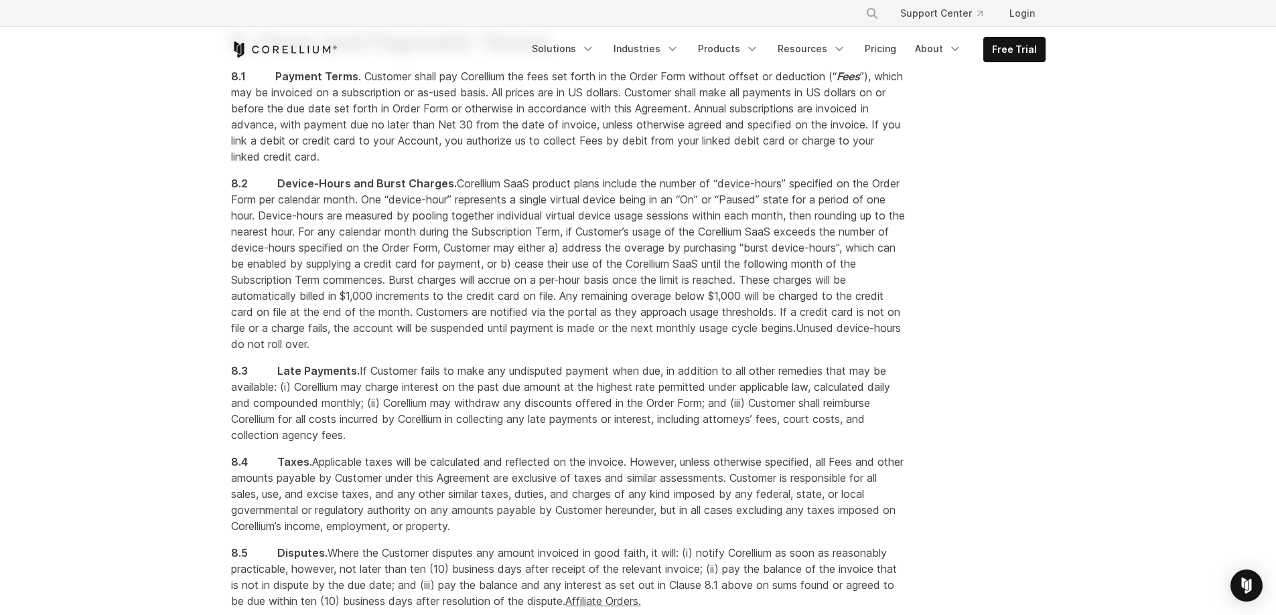
click at [639, 285] on span "Corellium SaaS product plans include the number of “device-hours” specified on …" at bounding box center [568, 232] width 674 height 110
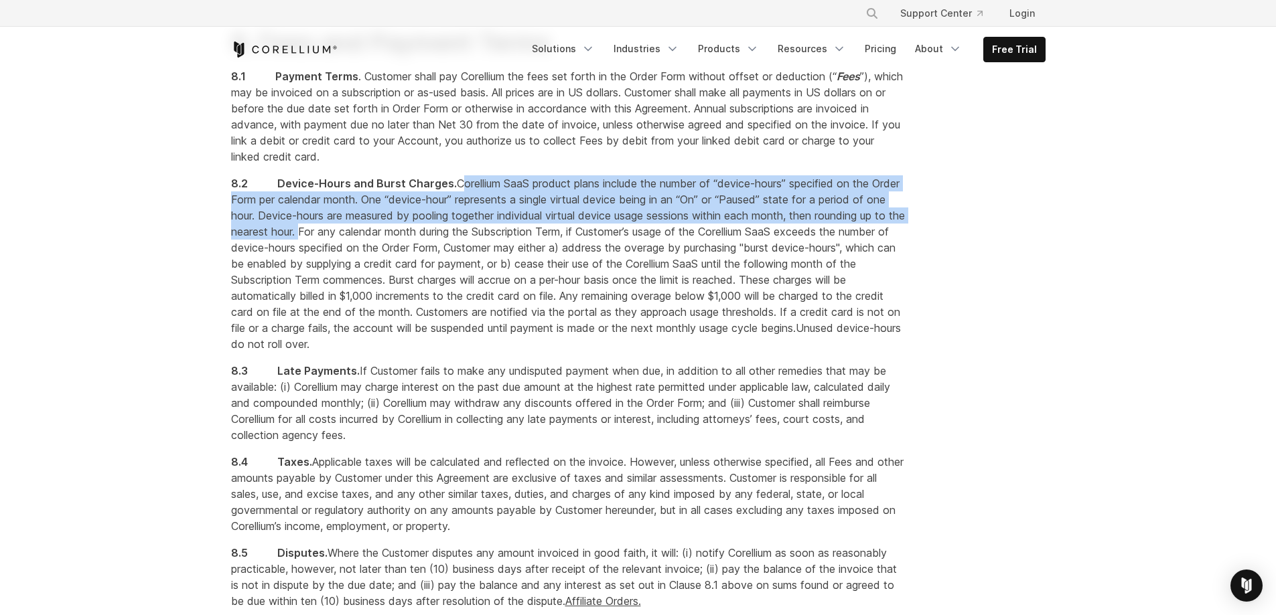
drag, startPoint x: 455, startPoint y: 247, endPoint x: 394, endPoint y: 298, distance: 79.4
click at [394, 287] on span "Corellium SaaS product plans include the number of “device-hours” specified on …" at bounding box center [568, 232] width 674 height 110
copy span "Corellium SaaS product plans include the number of “device-hours” specified on …"
